Goal: Task Accomplishment & Management: Manage account settings

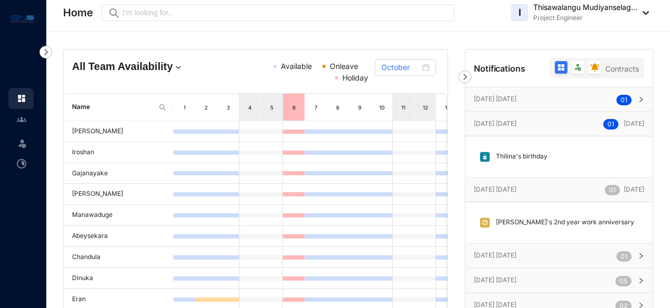
click at [539, 125] on p "[DATE] [DATE]" at bounding box center [538, 123] width 129 height 11
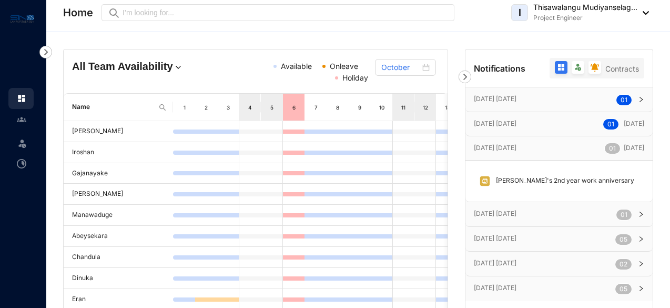
click at [541, 126] on p "[DATE] [DATE]" at bounding box center [538, 123] width 129 height 11
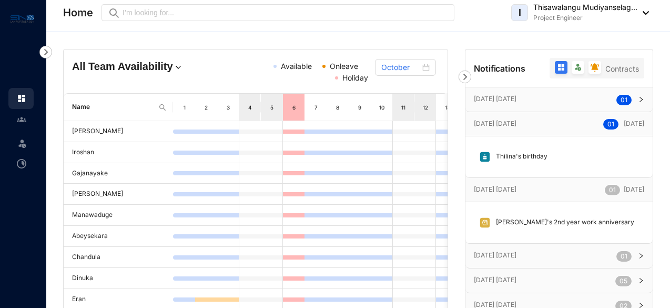
click at [529, 100] on p "[DATE] [DATE]" at bounding box center [545, 99] width 143 height 11
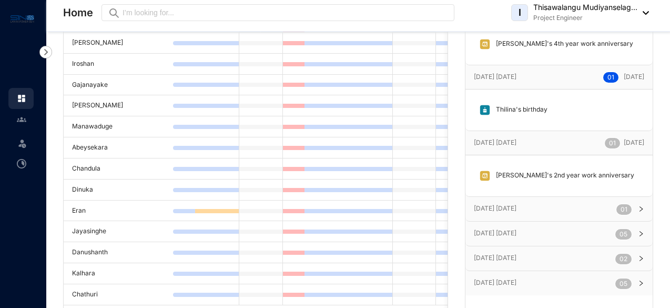
scroll to position [105, 0]
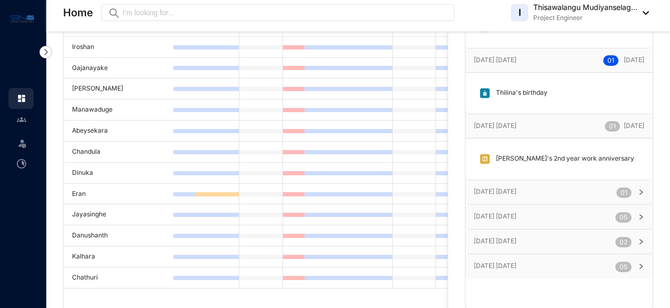
click at [548, 194] on p "[DATE] [DATE]" at bounding box center [545, 191] width 143 height 11
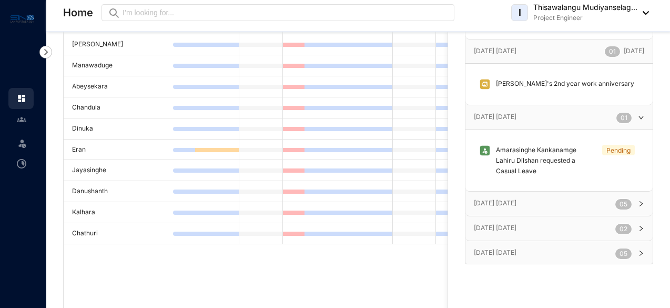
scroll to position [210, 0]
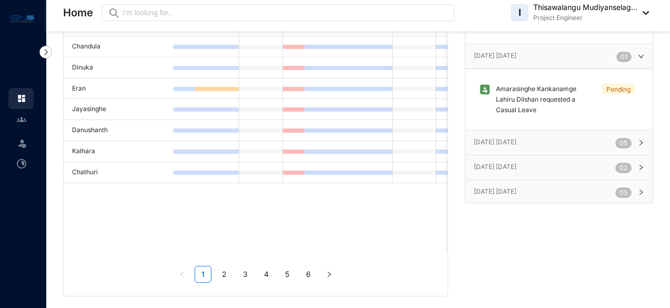
click at [549, 146] on div "[DATE] [DATE] 0 5" at bounding box center [558, 142] width 187 height 24
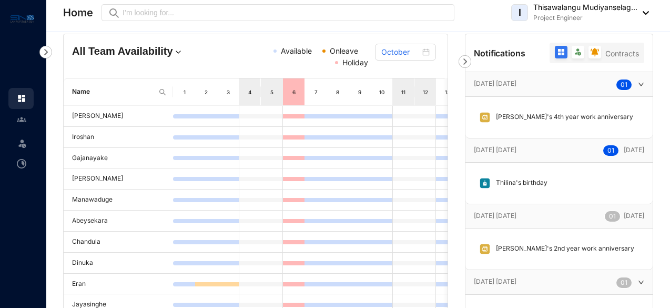
scroll to position [0, 0]
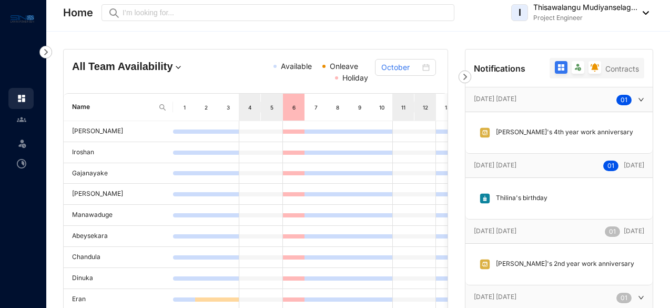
click at [462, 76] on img at bounding box center [465, 76] width 13 height 13
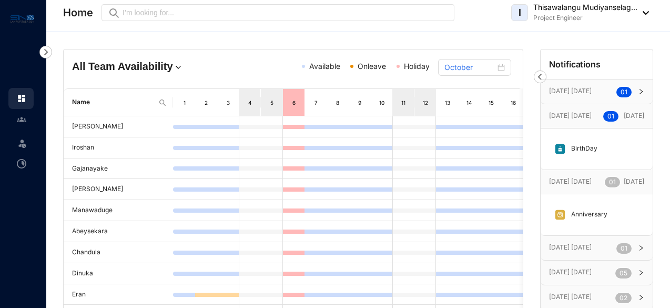
click at [22, 148] on img at bounding box center [22, 143] width 11 height 11
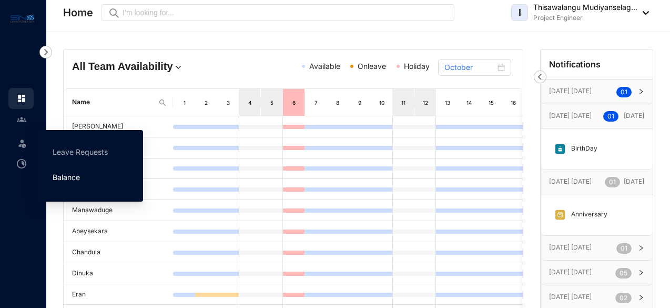
click at [80, 173] on link "Balance" at bounding box center [66, 177] width 27 height 9
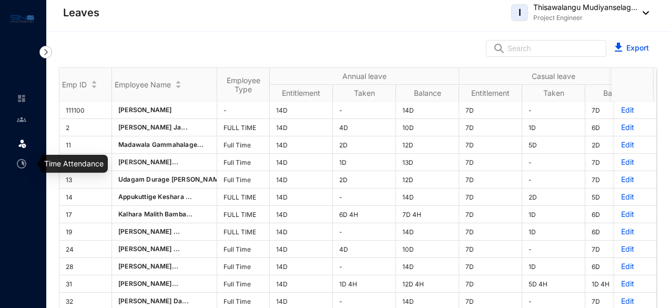
click at [18, 142] on img at bounding box center [22, 143] width 11 height 11
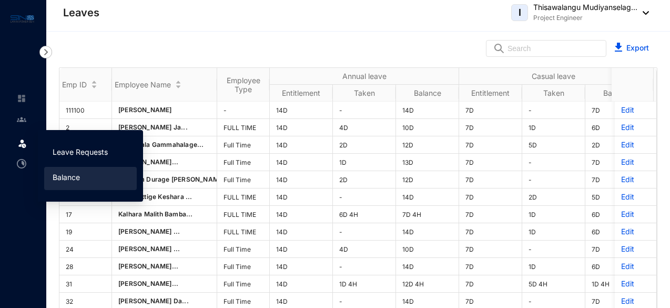
click at [95, 149] on link "Leave Requests" at bounding box center [80, 151] width 55 height 9
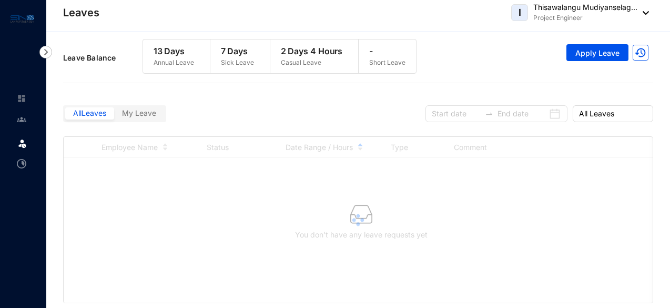
click at [138, 112] on span "My Leave" at bounding box center [139, 112] width 34 height 9
click at [114, 116] on input "My Leave" at bounding box center [114, 116] width 0 height 0
